Goal: Information Seeking & Learning: Find specific fact

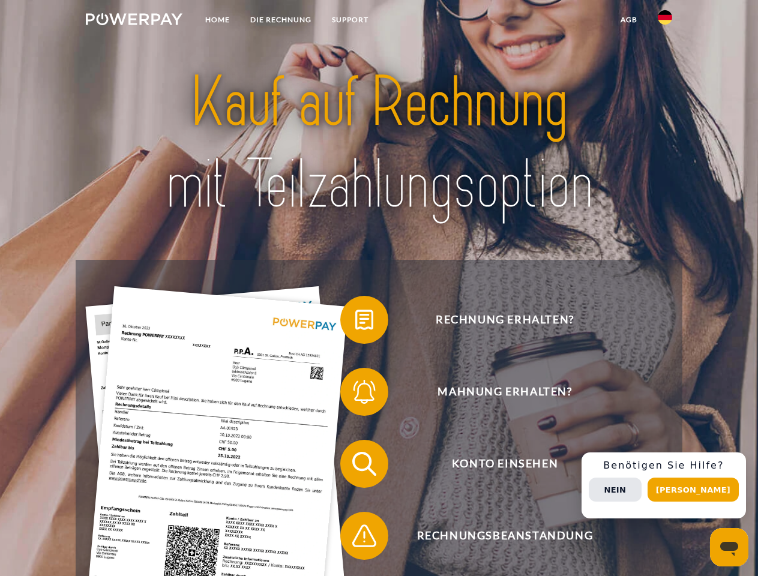
click at [134, 21] on img at bounding box center [134, 19] width 97 height 12
click at [665, 21] on img at bounding box center [664, 17] width 14 height 14
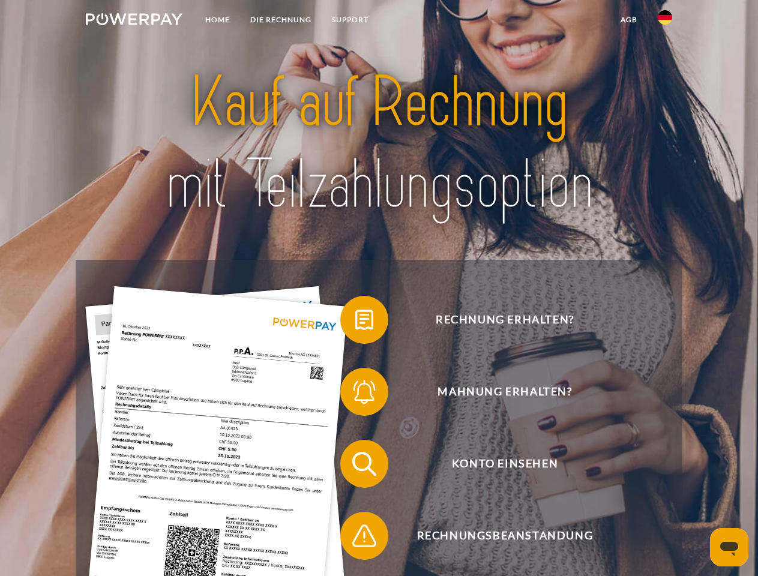
click at [628, 20] on link "agb" at bounding box center [628, 20] width 37 height 22
click at [355, 322] on span at bounding box center [346, 320] width 60 height 60
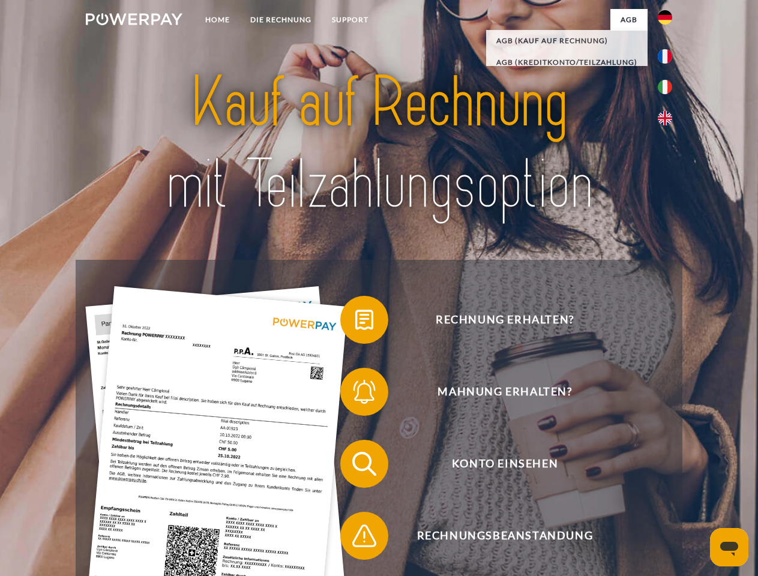
click at [355, 394] on div "Rechnung erhalten? Mahnung erhalten? Konto einsehen" at bounding box center [379, 500] width 606 height 480
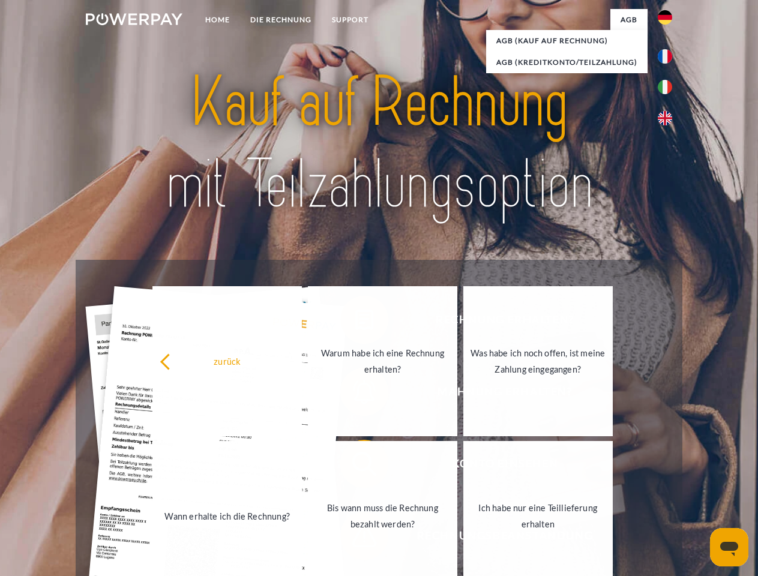
click at [355, 466] on link "Bis wann muss die Rechnung bezahlt werden?" at bounding box center [382, 516] width 149 height 150
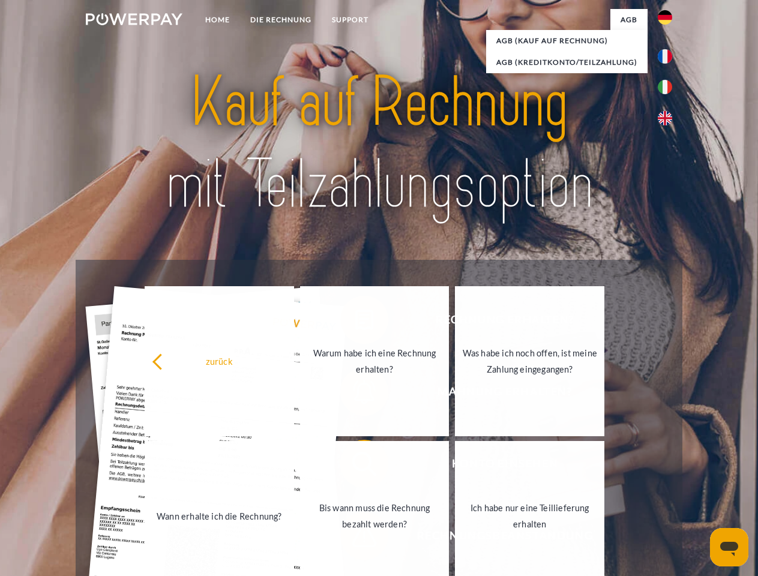
click at [355, 538] on link "Bis wann muss die Rechnung bezahlt werden?" at bounding box center [374, 516] width 149 height 150
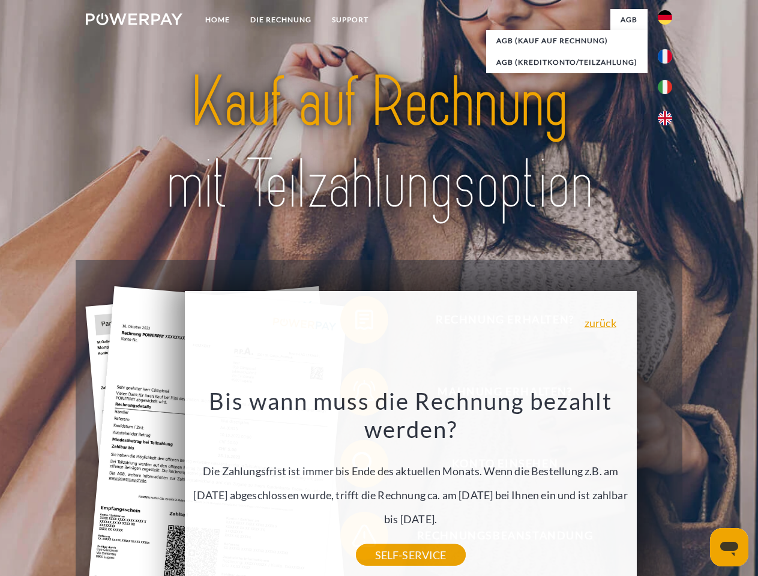
click at [668, 485] on div "Rechnung erhalten? Mahnung erhalten? Konto einsehen" at bounding box center [379, 500] width 606 height 480
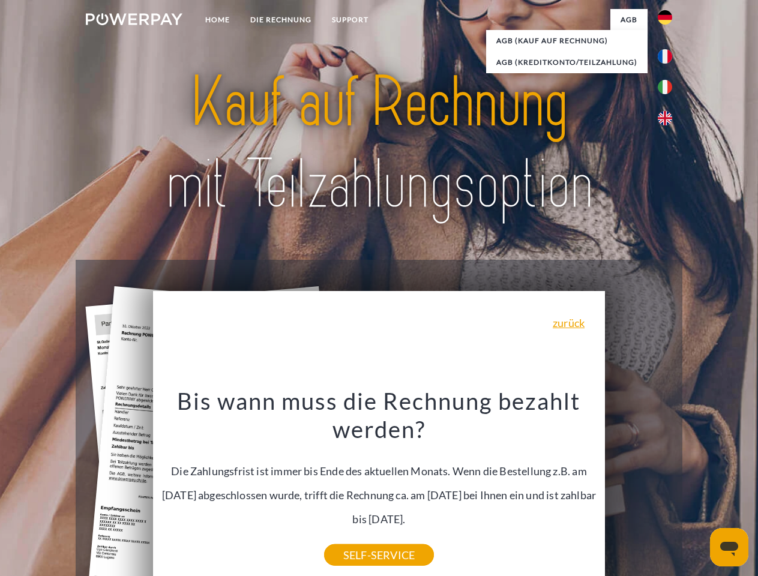
click at [638, 488] on span "Konto einsehen" at bounding box center [504, 464] width 294 height 48
click at [697, 489] on header "Home DIE RECHNUNG SUPPORT" at bounding box center [379, 414] width 758 height 828
